Goal: Task Accomplishment & Management: Manage account settings

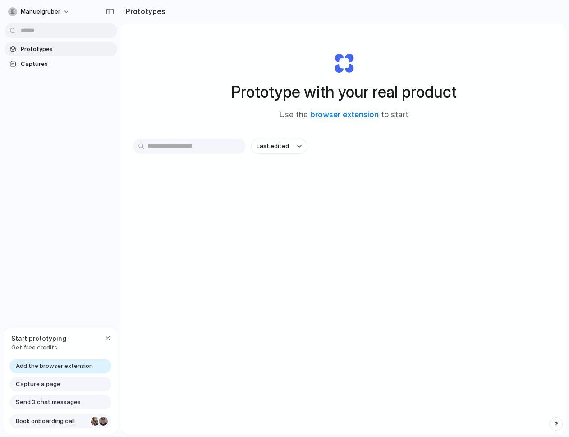
click at [44, 416] on div "Add the browser extension Capture a page Send 3 chat messages Book onboarding c…" at bounding box center [60, 396] width 113 height 75
click at [110, 335] on div "button" at bounding box center [107, 337] width 7 height 7
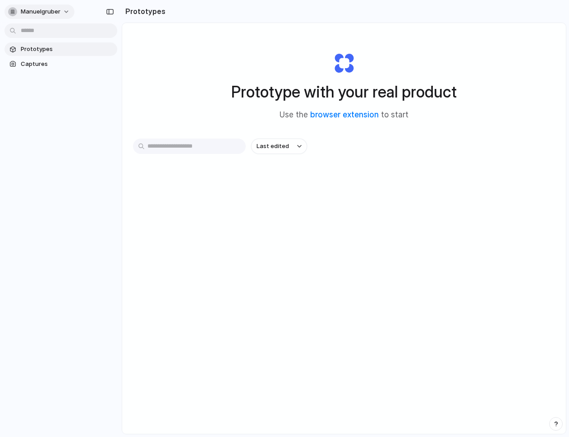
click at [50, 10] on span "manuelgruber" at bounding box center [41, 11] width 40 height 9
click at [36, 32] on span "Settings" at bounding box center [33, 32] width 25 height 9
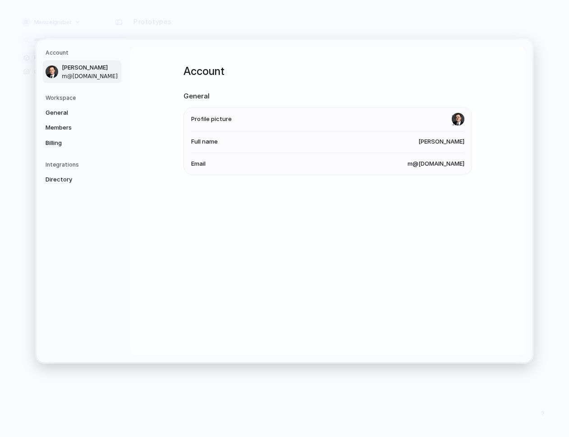
click at [398, 158] on li "Email m@manuelgruber.com" at bounding box center [327, 163] width 273 height 22
click at [409, 161] on span "m@manuelgruber.com" at bounding box center [436, 163] width 57 height 9
click at [58, 116] on span "General" at bounding box center [75, 112] width 58 height 9
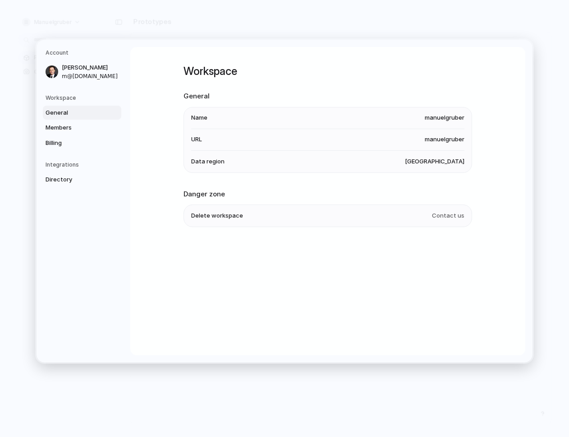
click at [430, 119] on span "manuelgruber" at bounding box center [445, 117] width 40 height 9
click at [439, 119] on span "manuelgruber" at bounding box center [445, 117] width 40 height 9
click at [92, 129] on span "Members" at bounding box center [75, 127] width 58 height 9
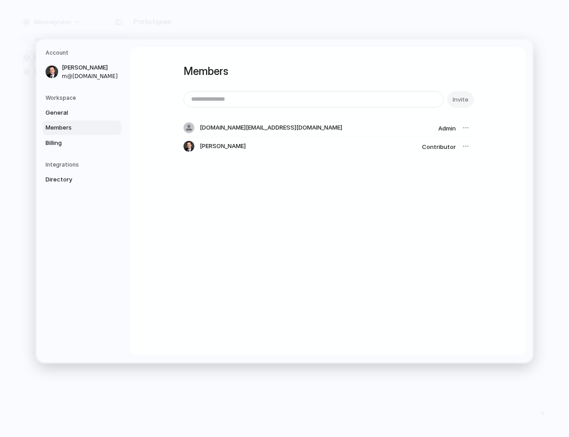
drag, startPoint x: 209, startPoint y: 144, endPoint x: 271, endPoint y: 145, distance: 61.8
click at [271, 145] on div "Manuel Gruber" at bounding box center [301, 146] width 235 height 11
drag, startPoint x: 218, startPoint y: 128, endPoint x: 177, endPoint y: 127, distance: 41.5
click at [177, 127] on div "Members Invite linear.app@manuelgruber.com Admin Manuel Gruber Contributor" at bounding box center [327, 201] width 395 height 308
click at [84, 143] on span "Billing" at bounding box center [75, 142] width 58 height 9
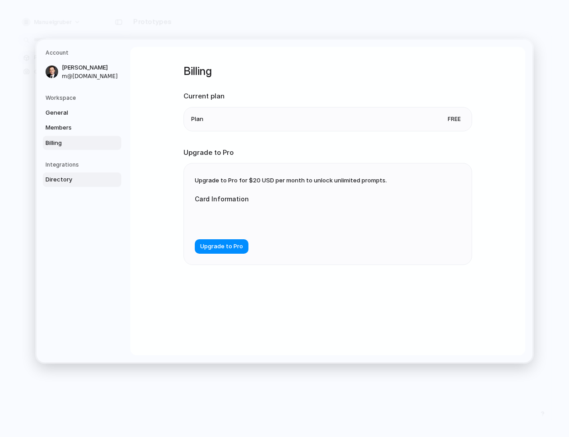
click at [69, 180] on span "Directory" at bounding box center [75, 179] width 58 height 9
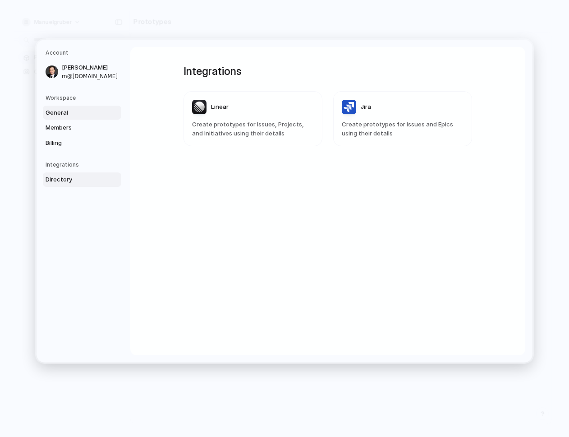
click at [64, 114] on span "General" at bounding box center [75, 112] width 58 height 9
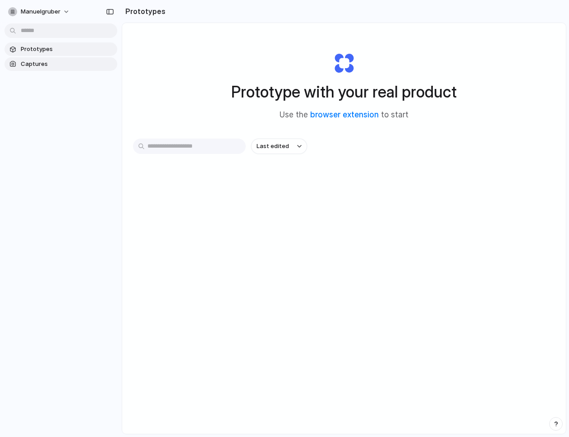
click at [56, 66] on span "Captures" at bounding box center [67, 64] width 93 height 9
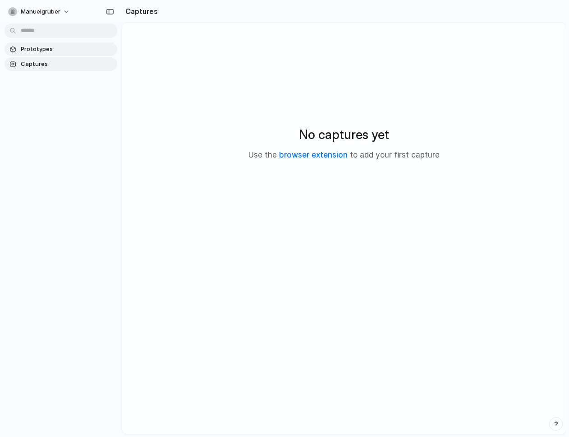
click at [37, 51] on span "Prototypes" at bounding box center [67, 49] width 93 height 9
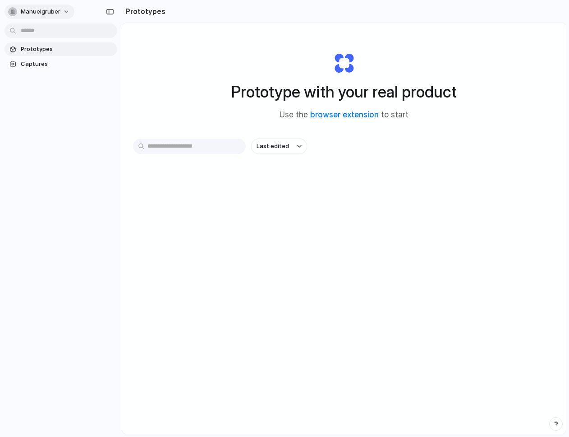
click at [37, 9] on span "manuelgruber" at bounding box center [41, 11] width 40 height 9
click at [62, 179] on div "Settings Invite members Change theme Sign out" at bounding box center [284, 218] width 569 height 437
drag, startPoint x: 190, startPoint y: 74, endPoint x: 184, endPoint y: 49, distance: 25.0
click at [190, 74] on div "Prototype with your real product Use the browser extension to start" at bounding box center [344, 82] width 361 height 97
click at [164, 62] on div "Prototype with your real product Use the browser extension to start" at bounding box center [344, 82] width 361 height 97
